Goal: Navigation & Orientation: Find specific page/section

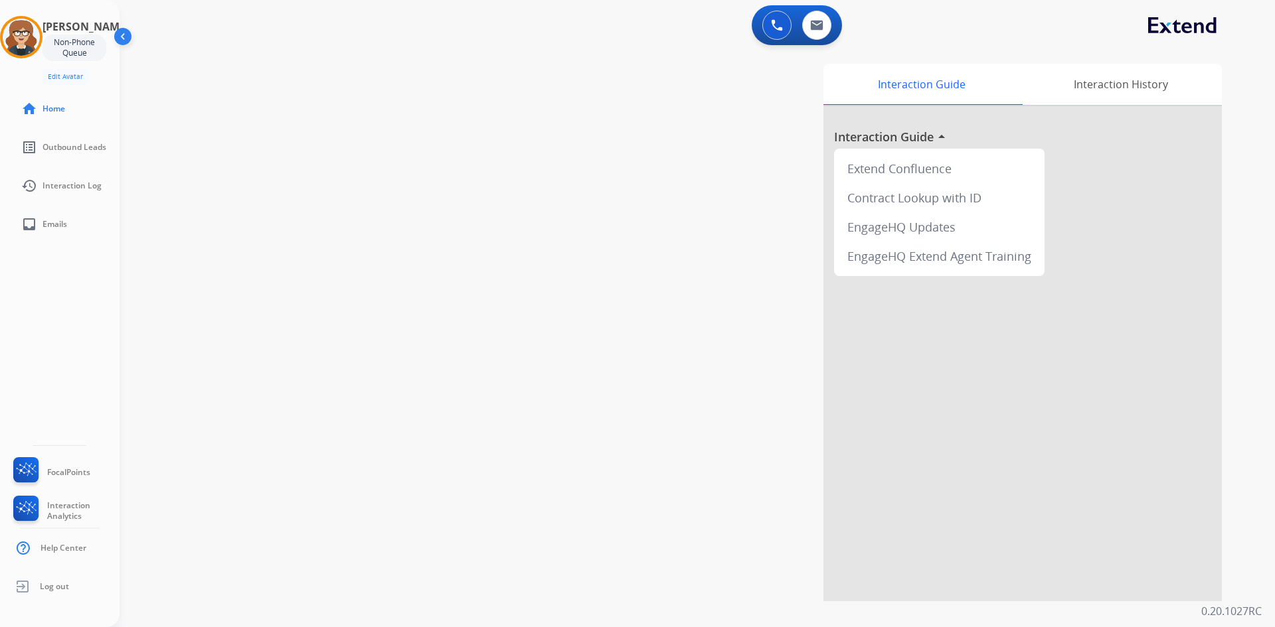
click at [589, 140] on div "Interaction Guide Interaction History Interaction Guide arrow_drop_up Extend Co…" at bounding box center [863, 333] width 717 height 538
click at [813, 25] on img at bounding box center [816, 25] width 13 height 11
